Goal: Transaction & Acquisition: Download file/media

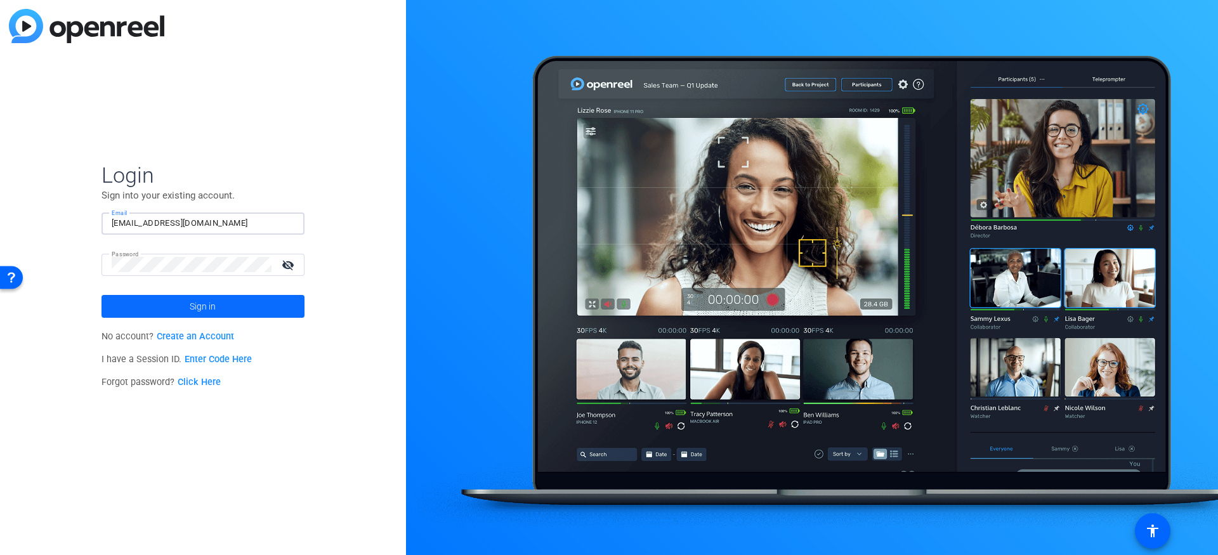
click at [213, 305] on span "Sign in" at bounding box center [203, 307] width 26 height 32
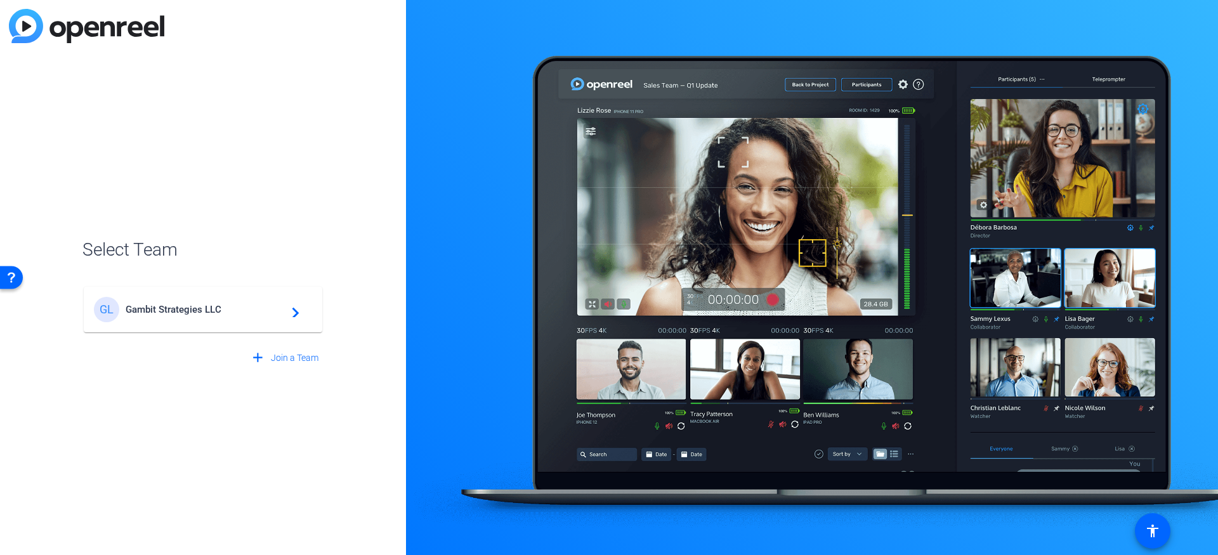
click at [287, 305] on mat-icon "navigate_next" at bounding box center [291, 309] width 15 height 15
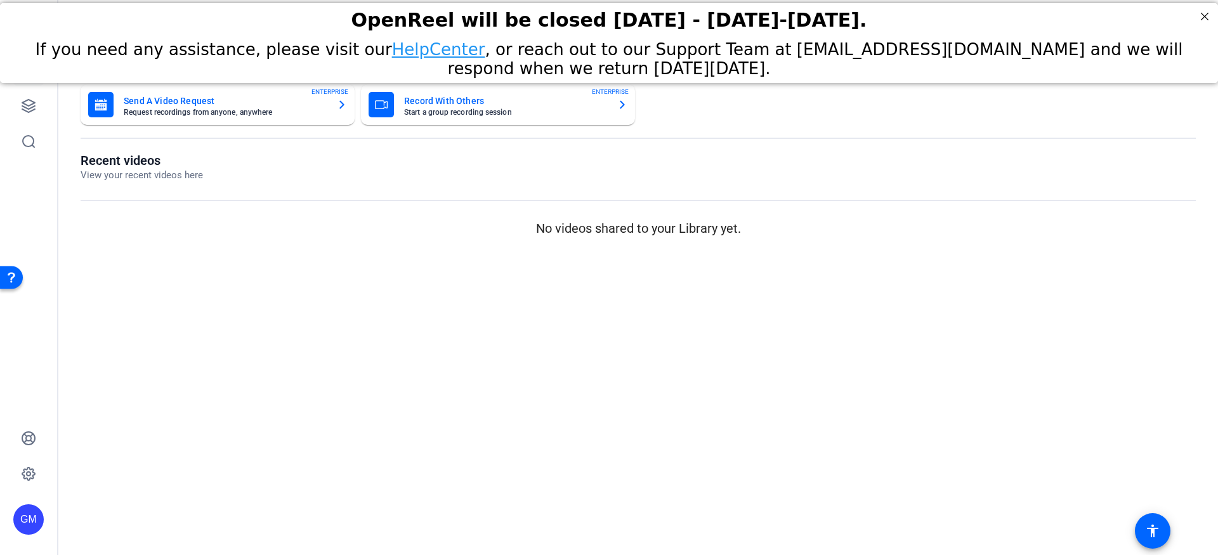
click at [340, 287] on mat-sidenav-content "Dashboard Send A Video Request Request recordings from anyone, anywhere ENTERPR…" at bounding box center [638, 277] width 1160 height 555
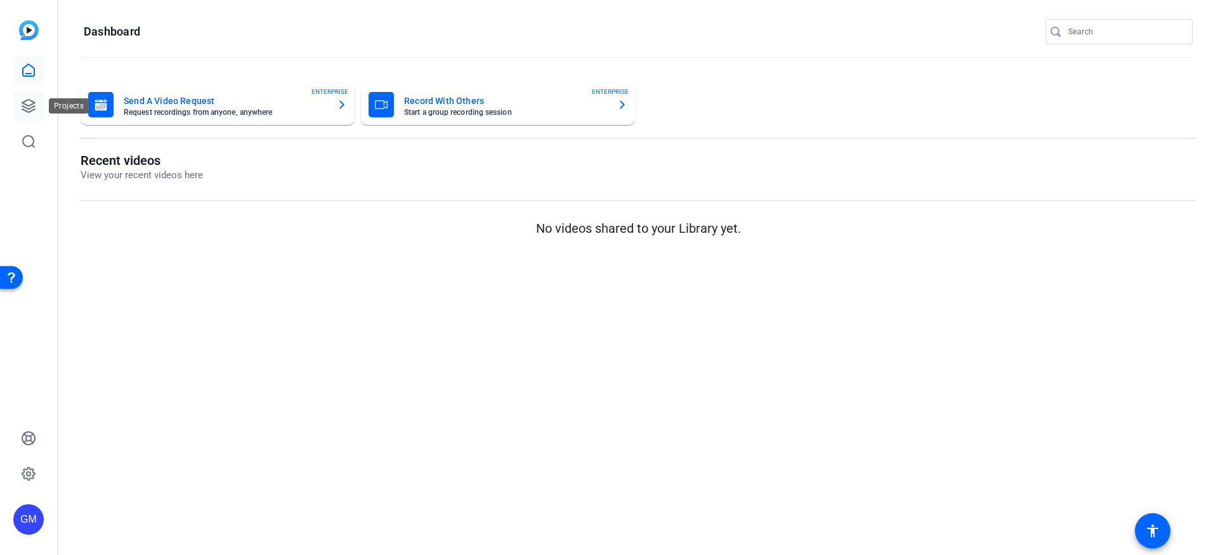
click at [25, 103] on icon at bounding box center [28, 105] width 15 height 15
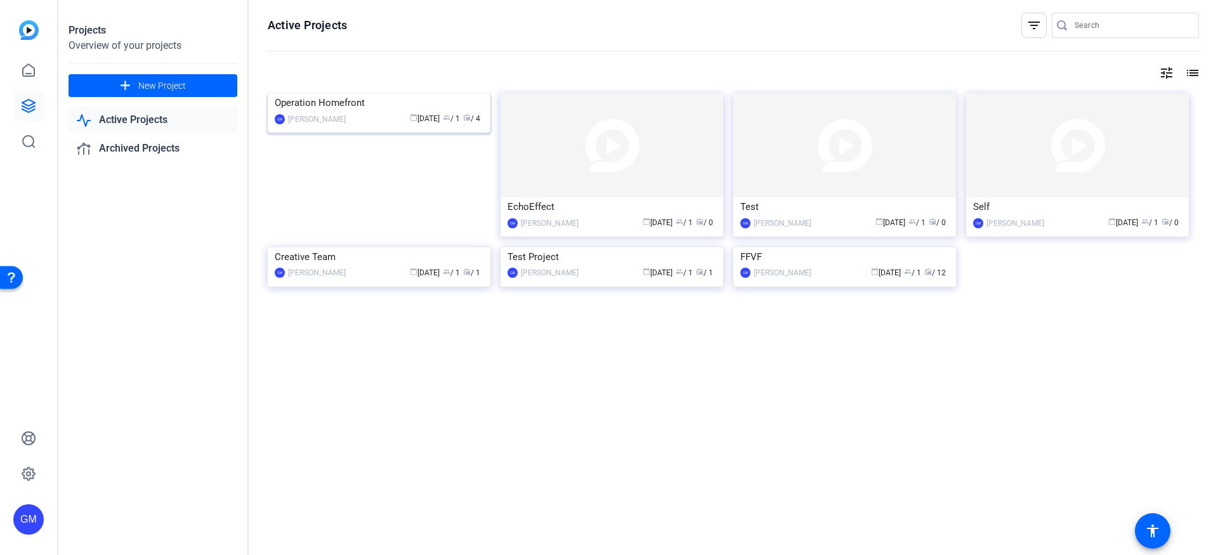
click at [369, 112] on div "Operation Homefront" at bounding box center [379, 102] width 209 height 19
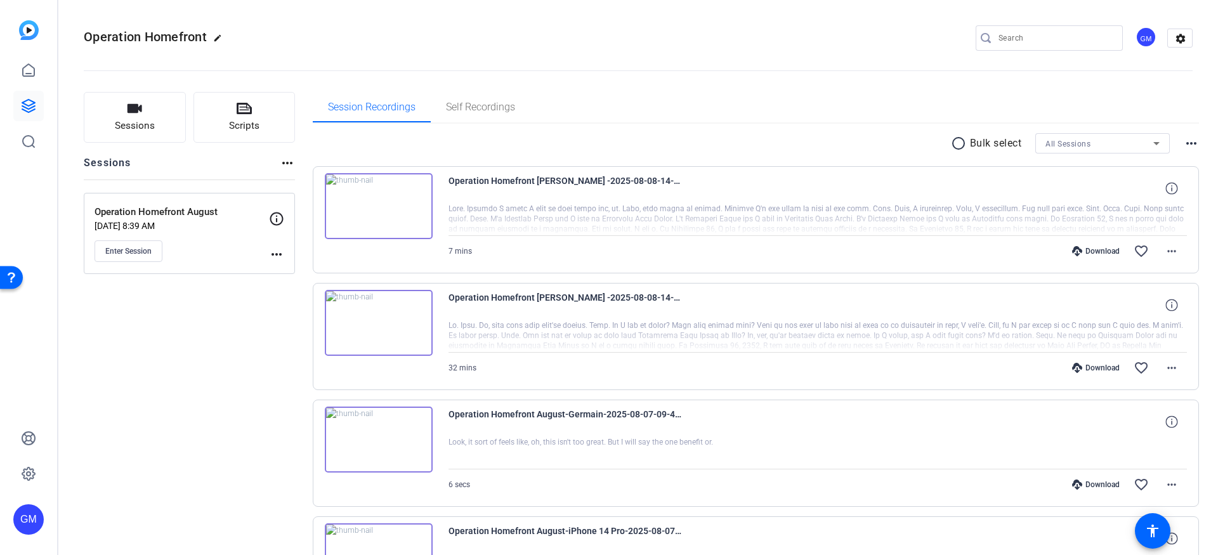
click at [1109, 366] on div "Download" at bounding box center [1096, 368] width 60 height 10
click at [1087, 249] on div "Download" at bounding box center [1096, 251] width 60 height 10
click at [1092, 249] on div "Download" at bounding box center [1096, 251] width 60 height 10
click at [1177, 253] on mat-icon "more_horiz" at bounding box center [1171, 251] width 15 height 15
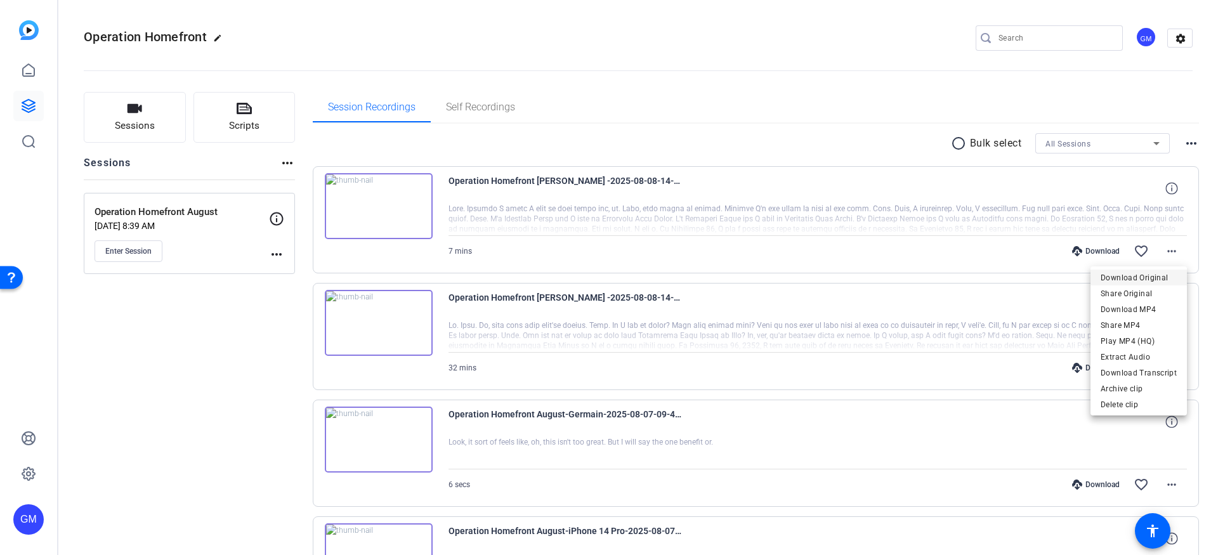
click at [1144, 276] on span "Download Original" at bounding box center [1139, 277] width 76 height 15
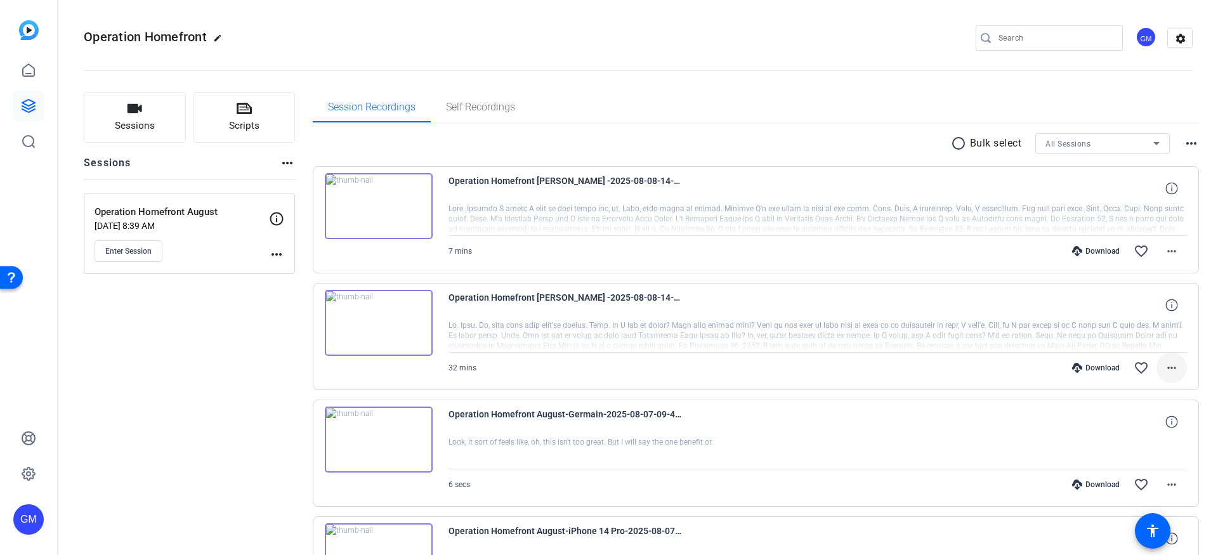
click at [1171, 367] on mat-icon "more_horiz" at bounding box center [1171, 367] width 15 height 15
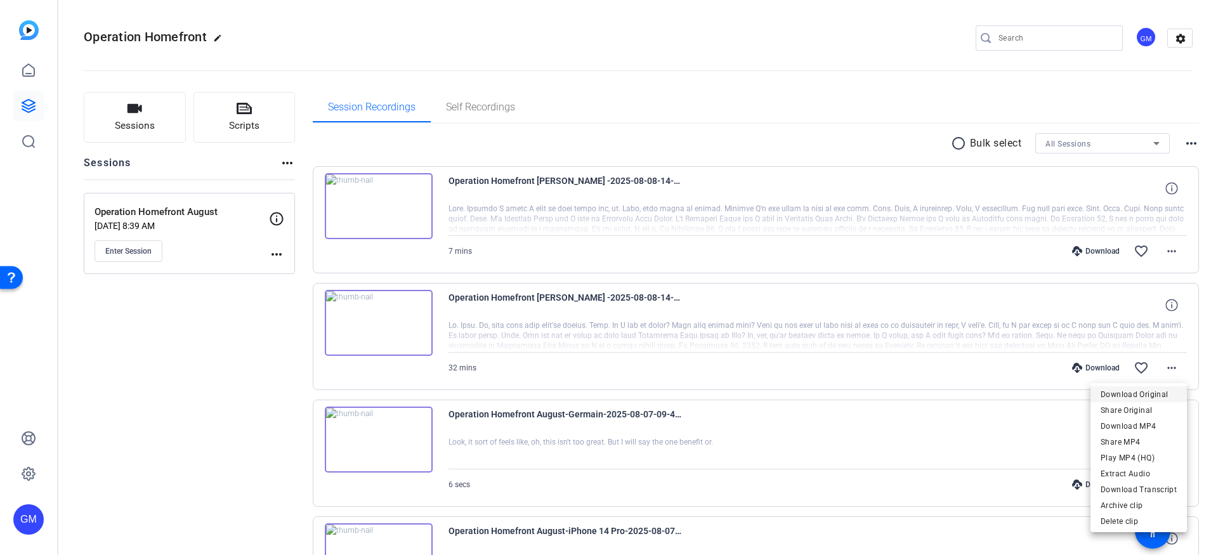
click at [1137, 393] on span "Download Original" at bounding box center [1139, 394] width 76 height 15
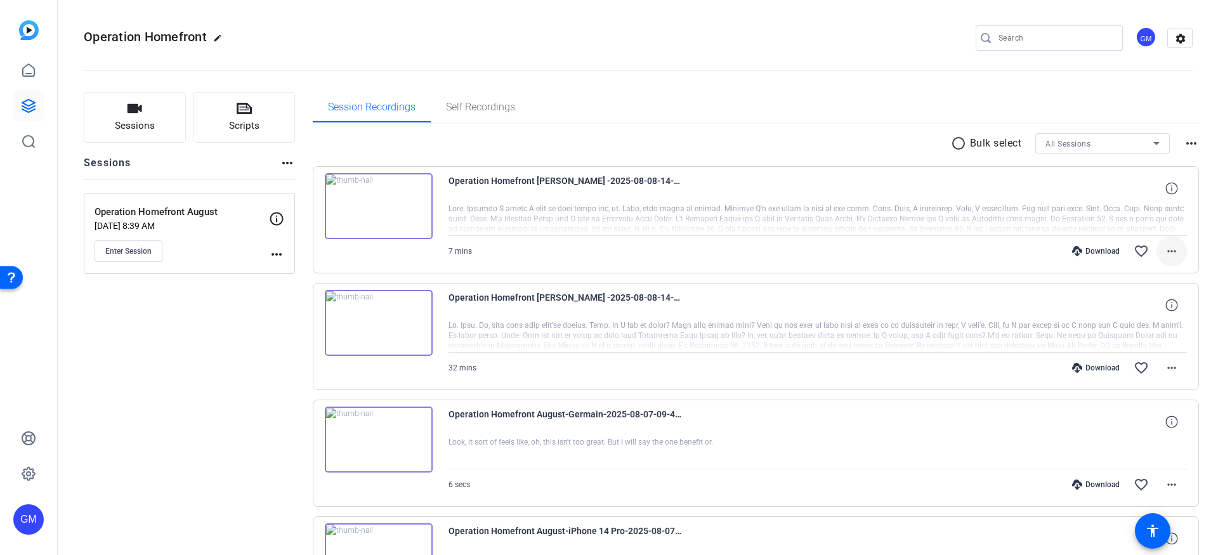
click at [1172, 249] on mat-icon "more_horiz" at bounding box center [1171, 251] width 15 height 15
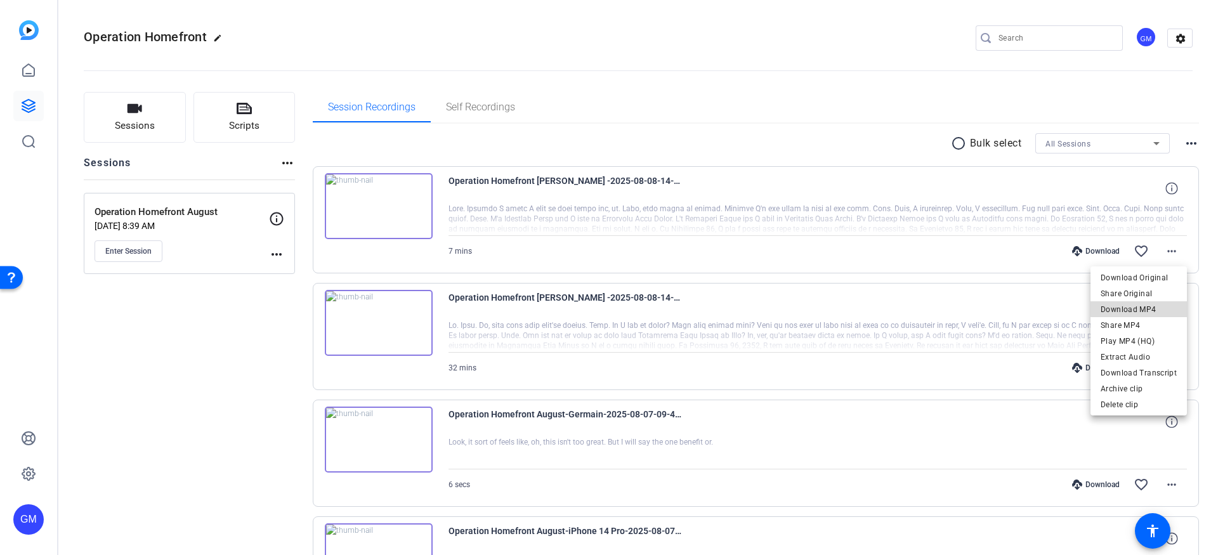
click at [1145, 308] on span "Download MP4" at bounding box center [1139, 309] width 76 height 15
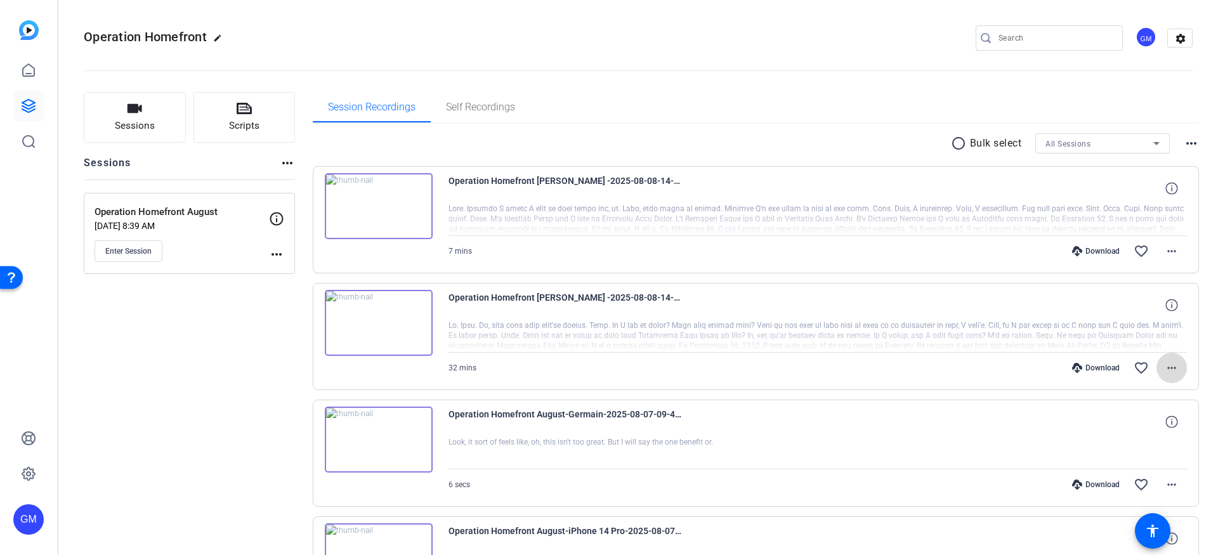
click at [1167, 367] on mat-icon "more_horiz" at bounding box center [1171, 367] width 15 height 15
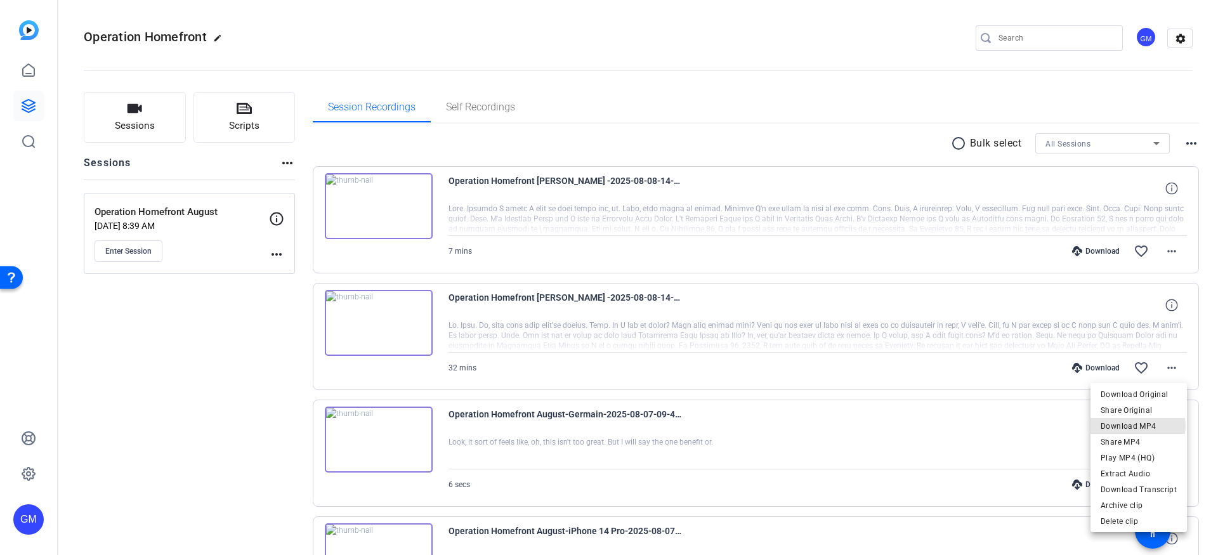
click at [1138, 426] on span "Download MP4" at bounding box center [1139, 426] width 76 height 15
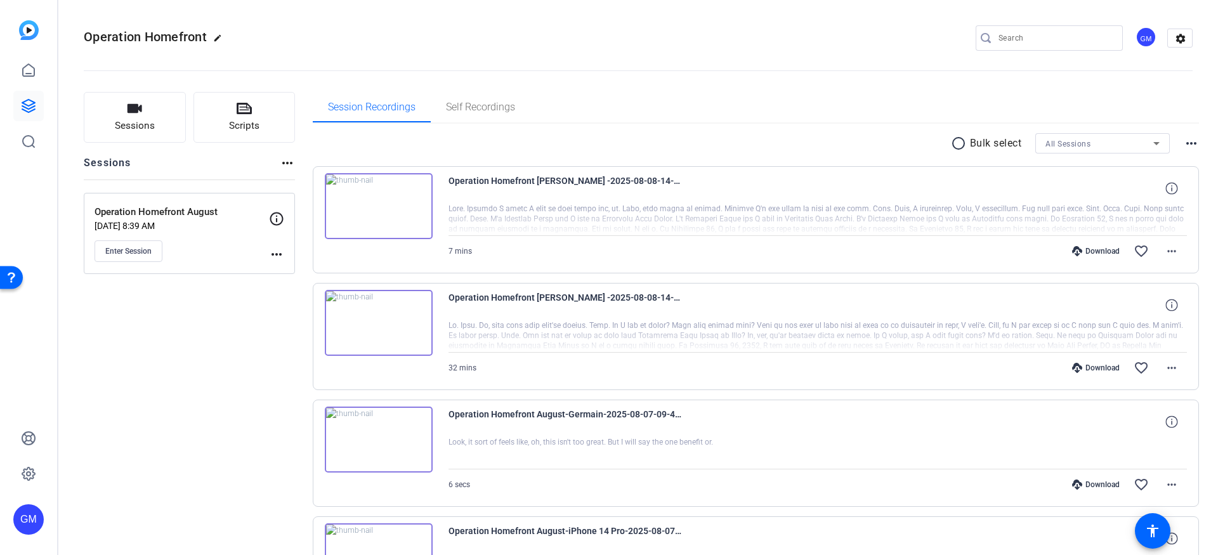
click at [707, 136] on div "radio_button_unchecked Bulk select All Sessions more_horiz" at bounding box center [756, 143] width 887 height 20
click at [394, 317] on img at bounding box center [379, 323] width 108 height 66
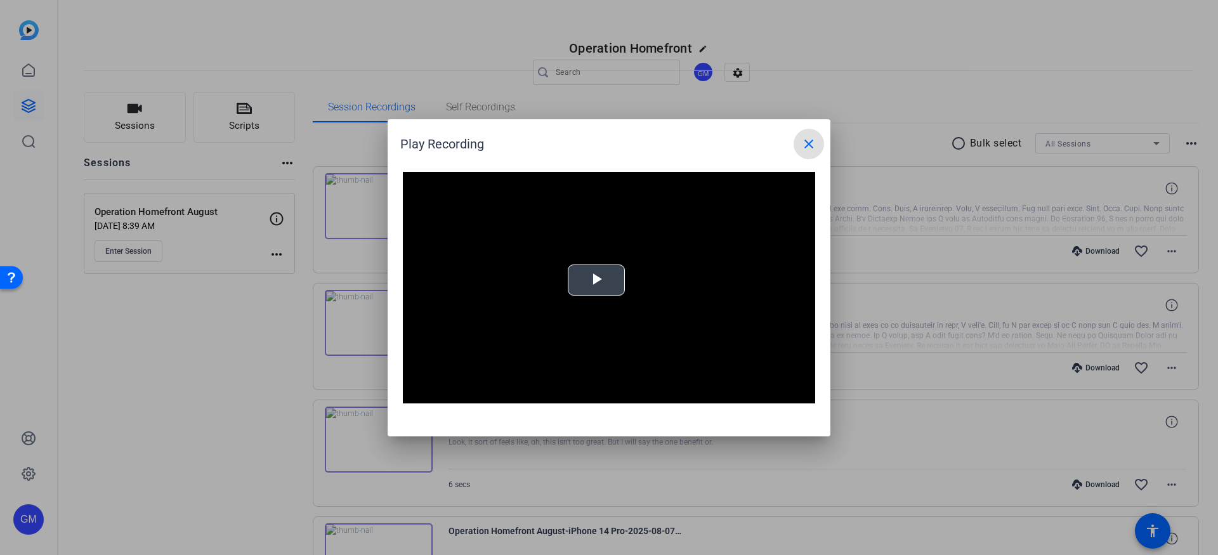
click at [605, 273] on video "Video Player" at bounding box center [609, 288] width 412 height 232
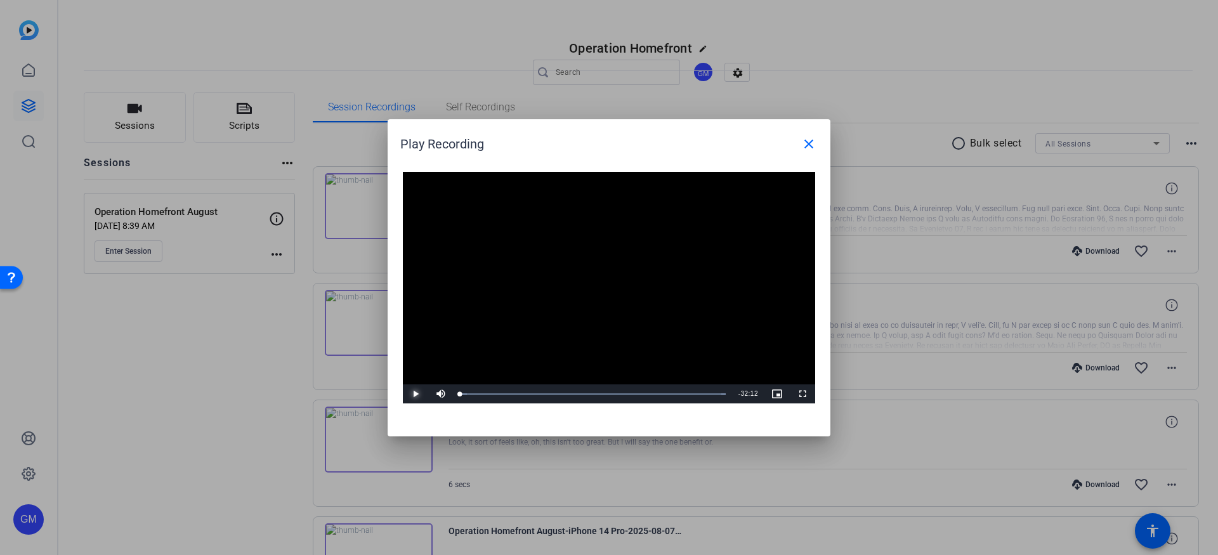
click at [416, 394] on span "Video Player" at bounding box center [415, 394] width 25 height 0
click at [808, 144] on mat-icon "close" at bounding box center [808, 143] width 15 height 15
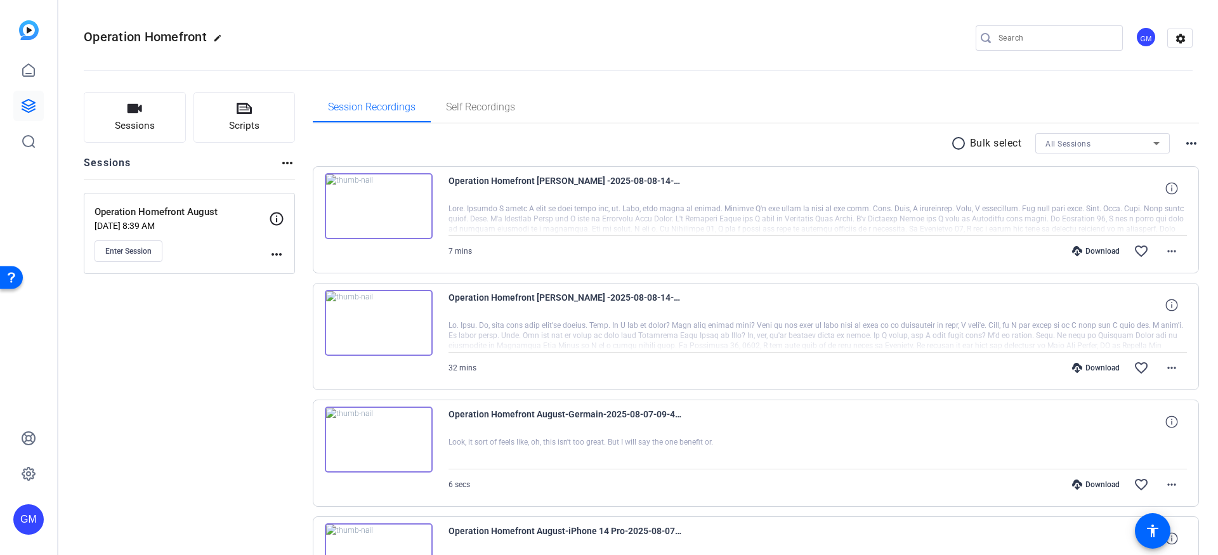
click at [1077, 364] on icon at bounding box center [1077, 368] width 10 height 10
click at [1139, 367] on mat-icon "favorite_border" at bounding box center [1141, 367] width 15 height 15
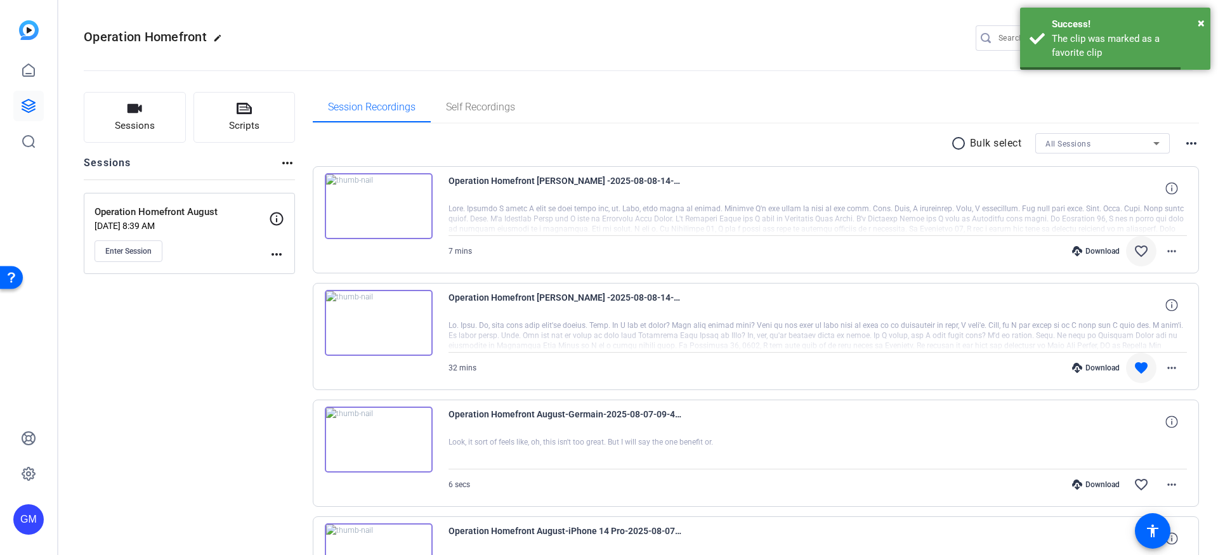
click at [1143, 248] on mat-icon "favorite_border" at bounding box center [1141, 251] width 15 height 15
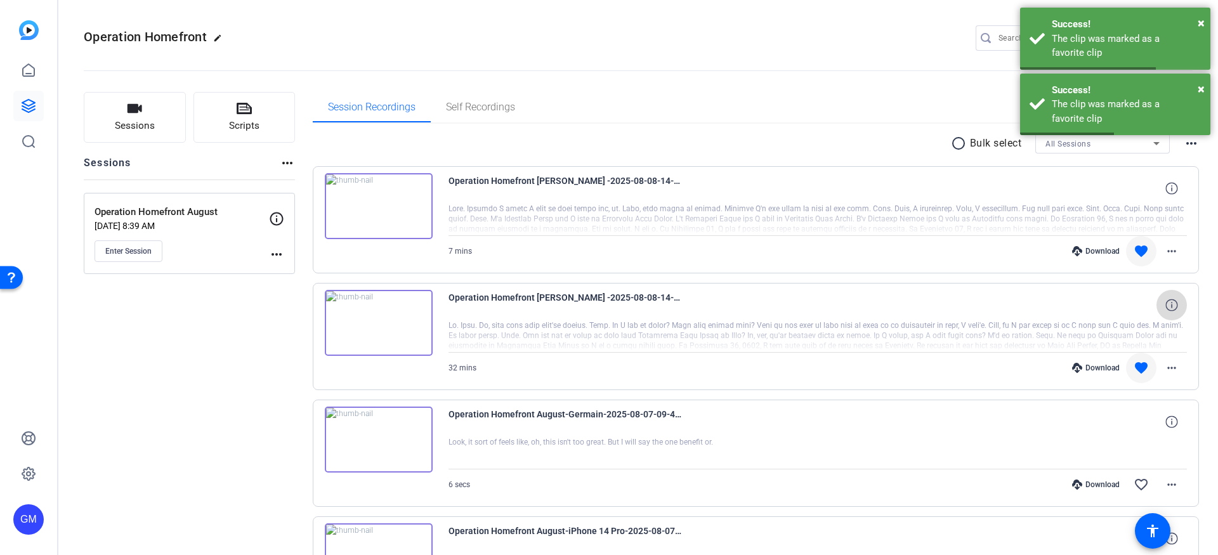
click at [1176, 304] on icon at bounding box center [1171, 305] width 12 height 12
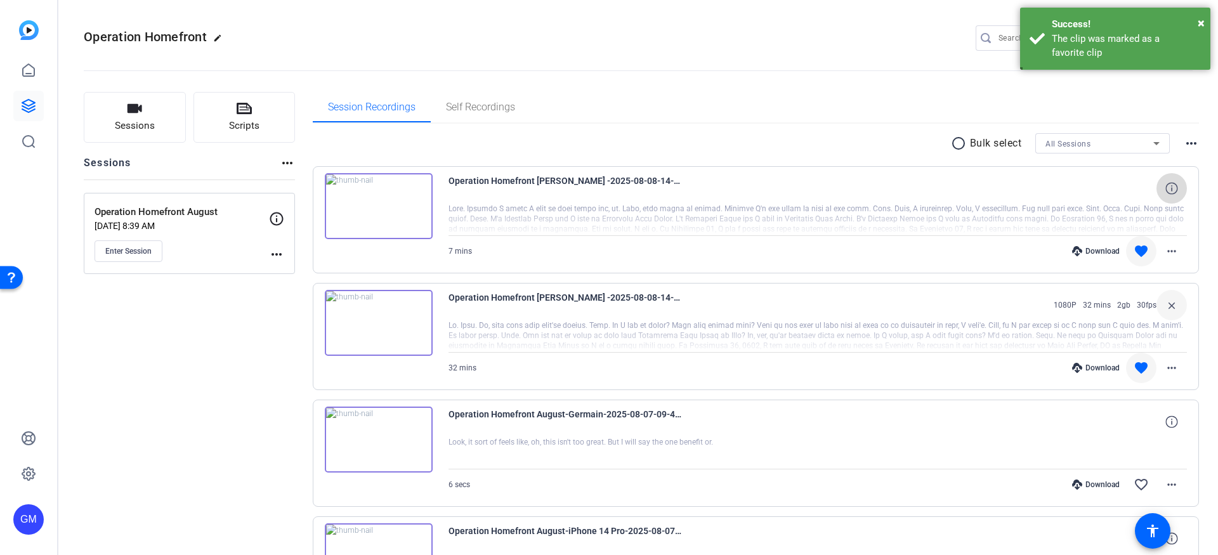
click at [1172, 189] on icon at bounding box center [1171, 188] width 12 height 12
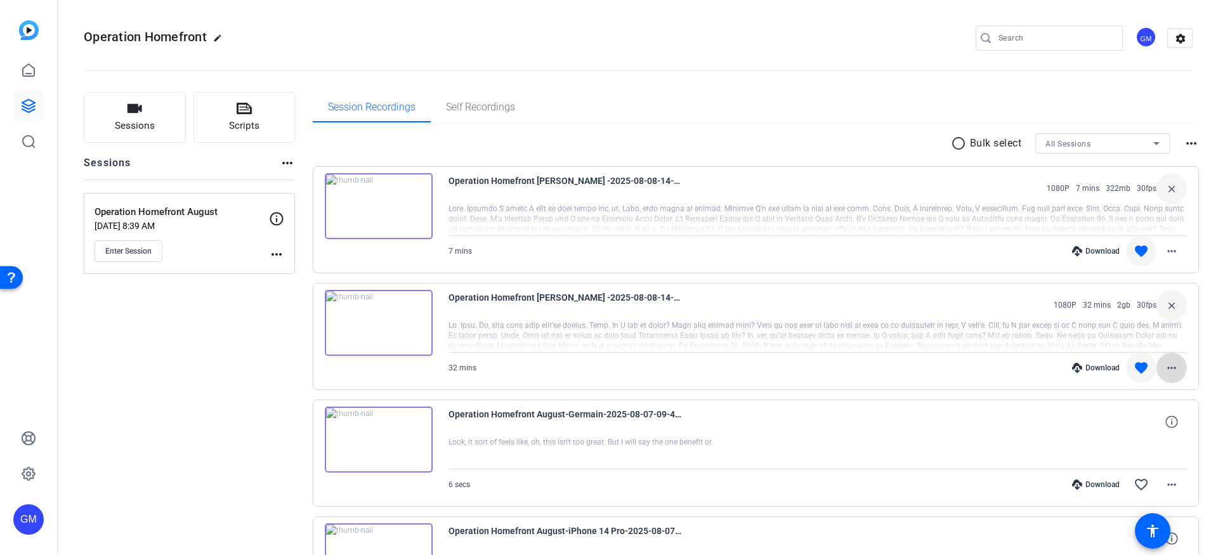
click at [1172, 367] on mat-icon "more_horiz" at bounding box center [1171, 367] width 15 height 15
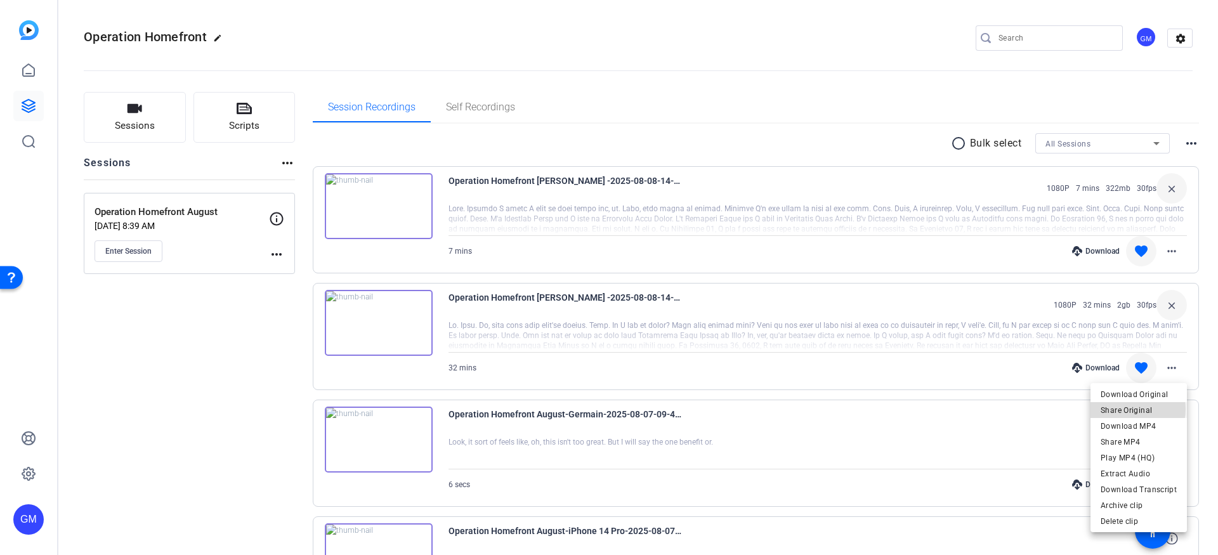
click at [1131, 409] on span "Share Original" at bounding box center [1139, 410] width 76 height 15
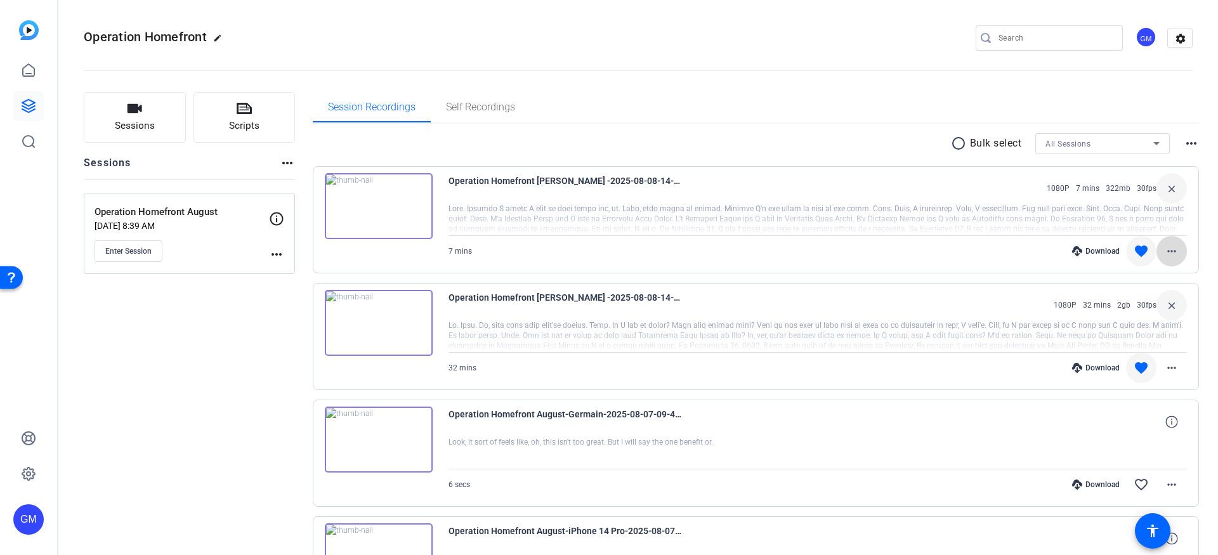
click at [1172, 251] on mat-icon "more_horiz" at bounding box center [1171, 251] width 15 height 15
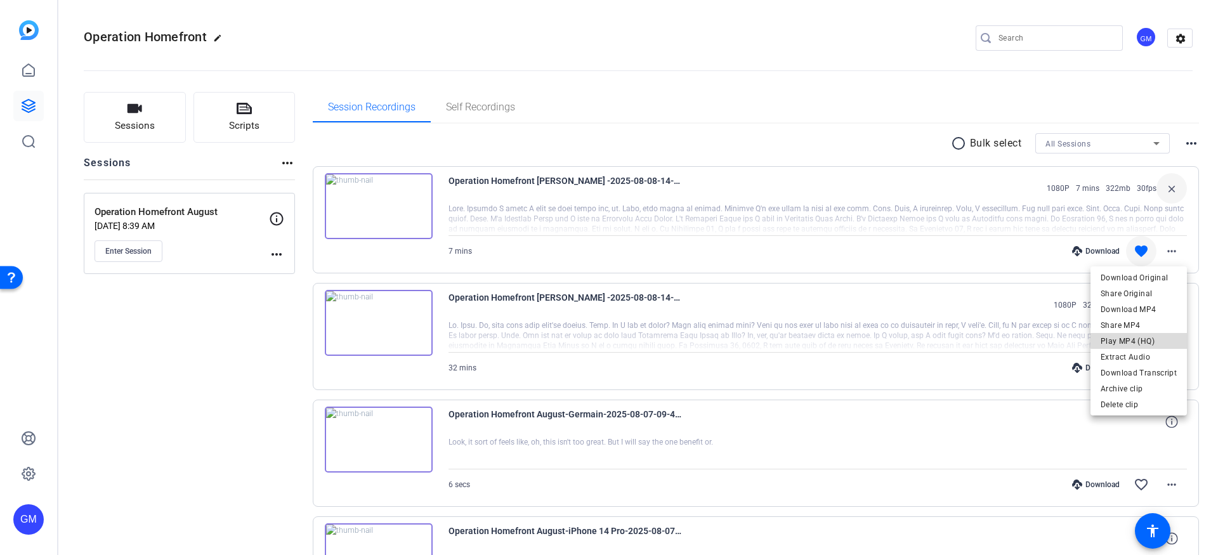
click at [1148, 339] on span "Play MP4 (HQ)" at bounding box center [1139, 341] width 76 height 15
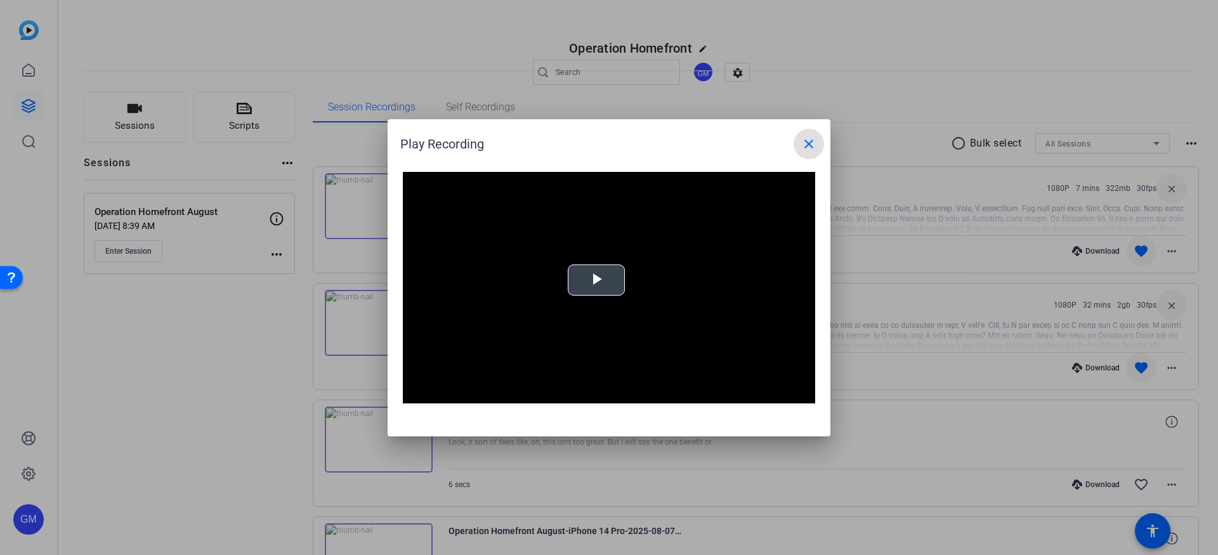
click at [588, 275] on div "Video Player is loading. Play Video Play Mute Current Time 0:00 / Duration -:- …" at bounding box center [609, 288] width 412 height 232
click at [808, 141] on mat-icon "close" at bounding box center [808, 143] width 15 height 15
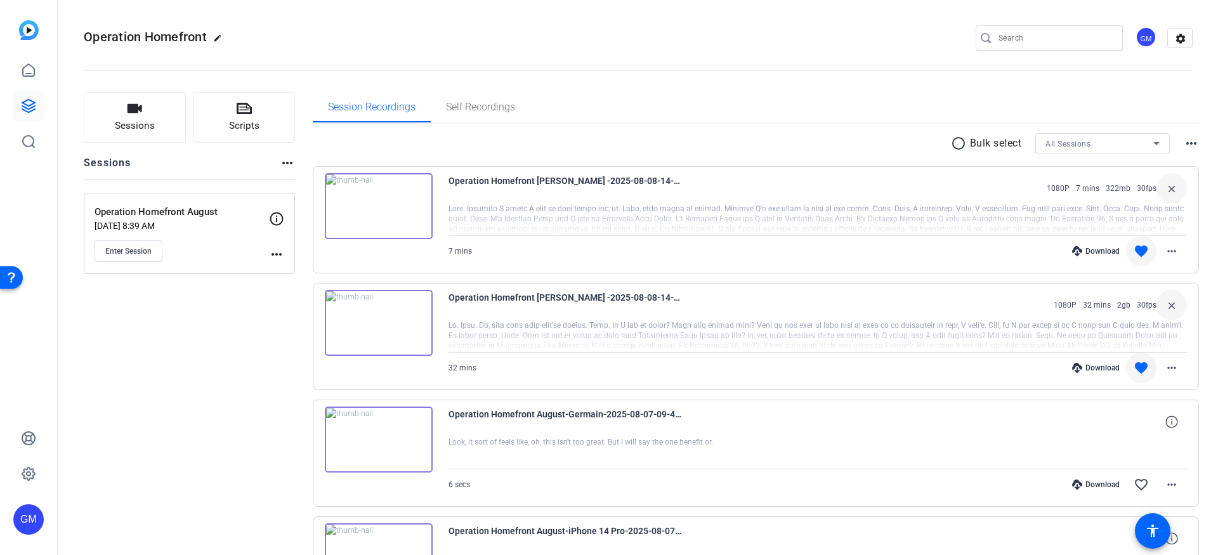
click at [403, 204] on img at bounding box center [379, 206] width 108 height 66
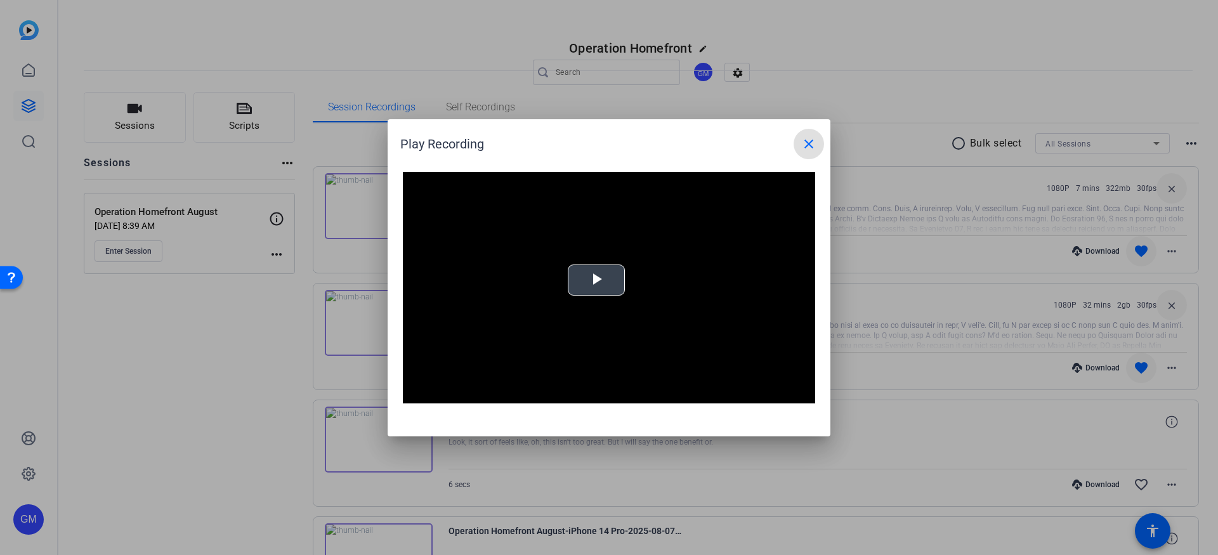
click at [608, 276] on video "Video Player" at bounding box center [609, 288] width 412 height 232
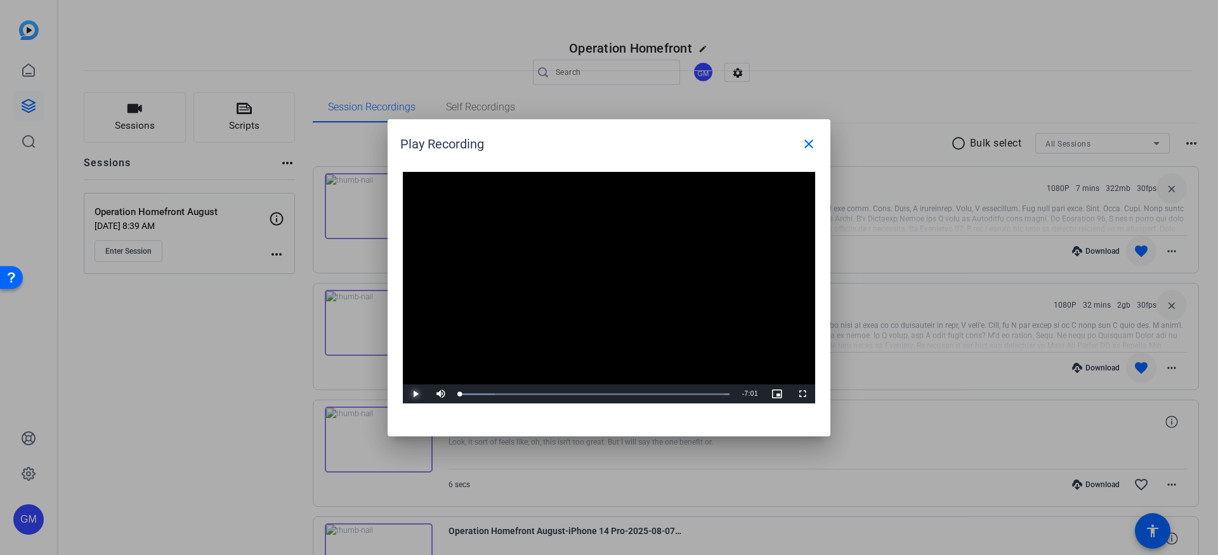
click at [411, 394] on span "Video Player" at bounding box center [415, 394] width 25 height 0
drag, startPoint x: 814, startPoint y: 140, endPoint x: 738, endPoint y: 275, distance: 155.1
click at [814, 140] on mat-icon "close" at bounding box center [808, 143] width 15 height 15
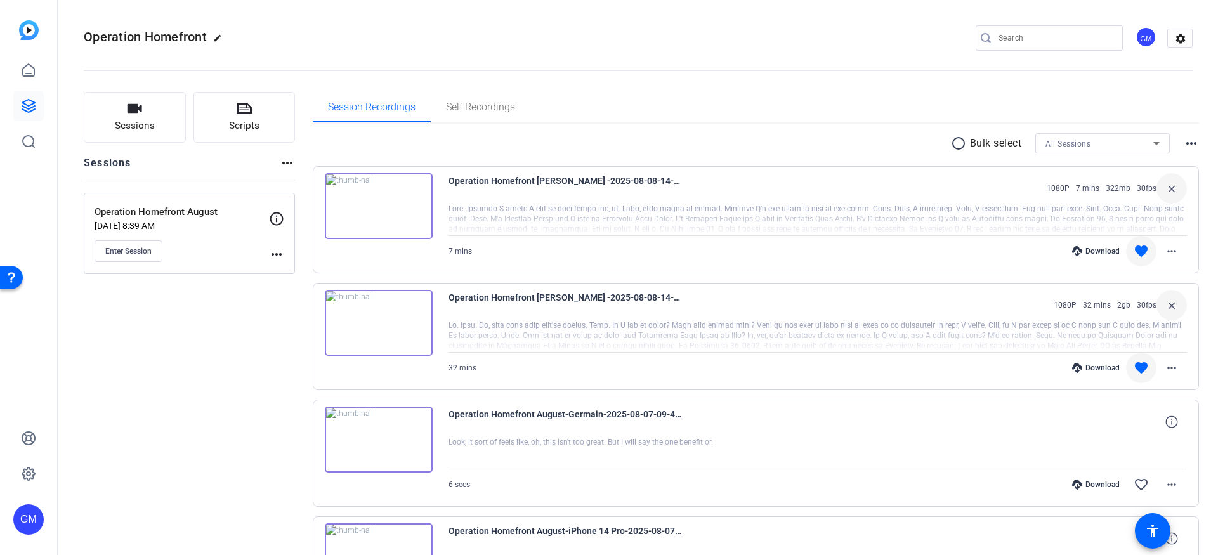
scroll to position [1, 0]
click at [622, 245] on div "7 mins Download favorite more_horiz" at bounding box center [818, 250] width 739 height 30
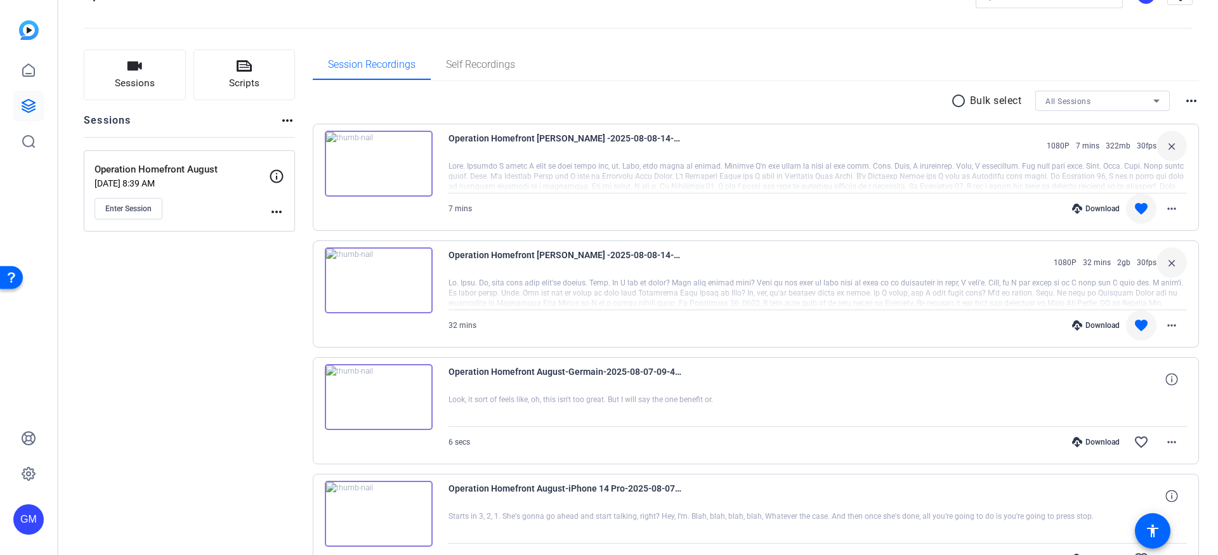
scroll to position [57, 0]
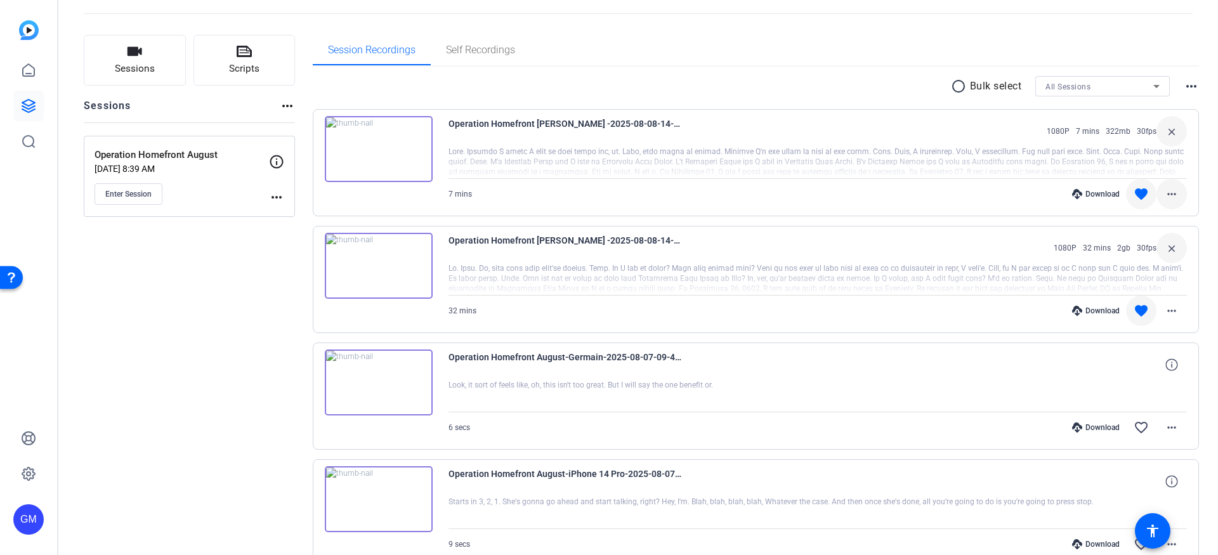
click at [1171, 193] on mat-icon "more_horiz" at bounding box center [1171, 194] width 15 height 15
